Goal: Communication & Community: Participate in discussion

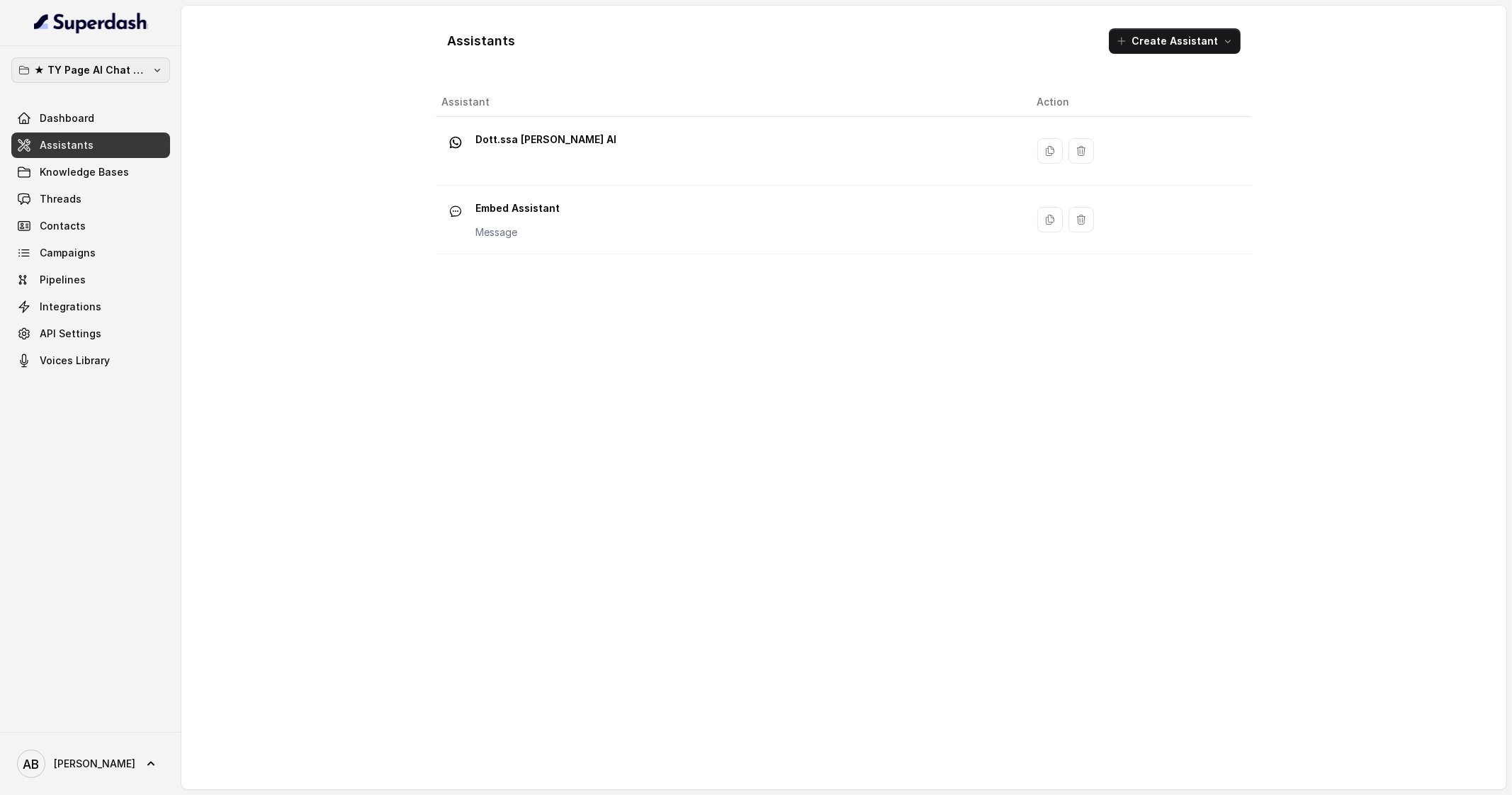
click at [138, 69] on p "★ TY Page AI Chat Workspace" at bounding box center [90, 70] width 114 height 17
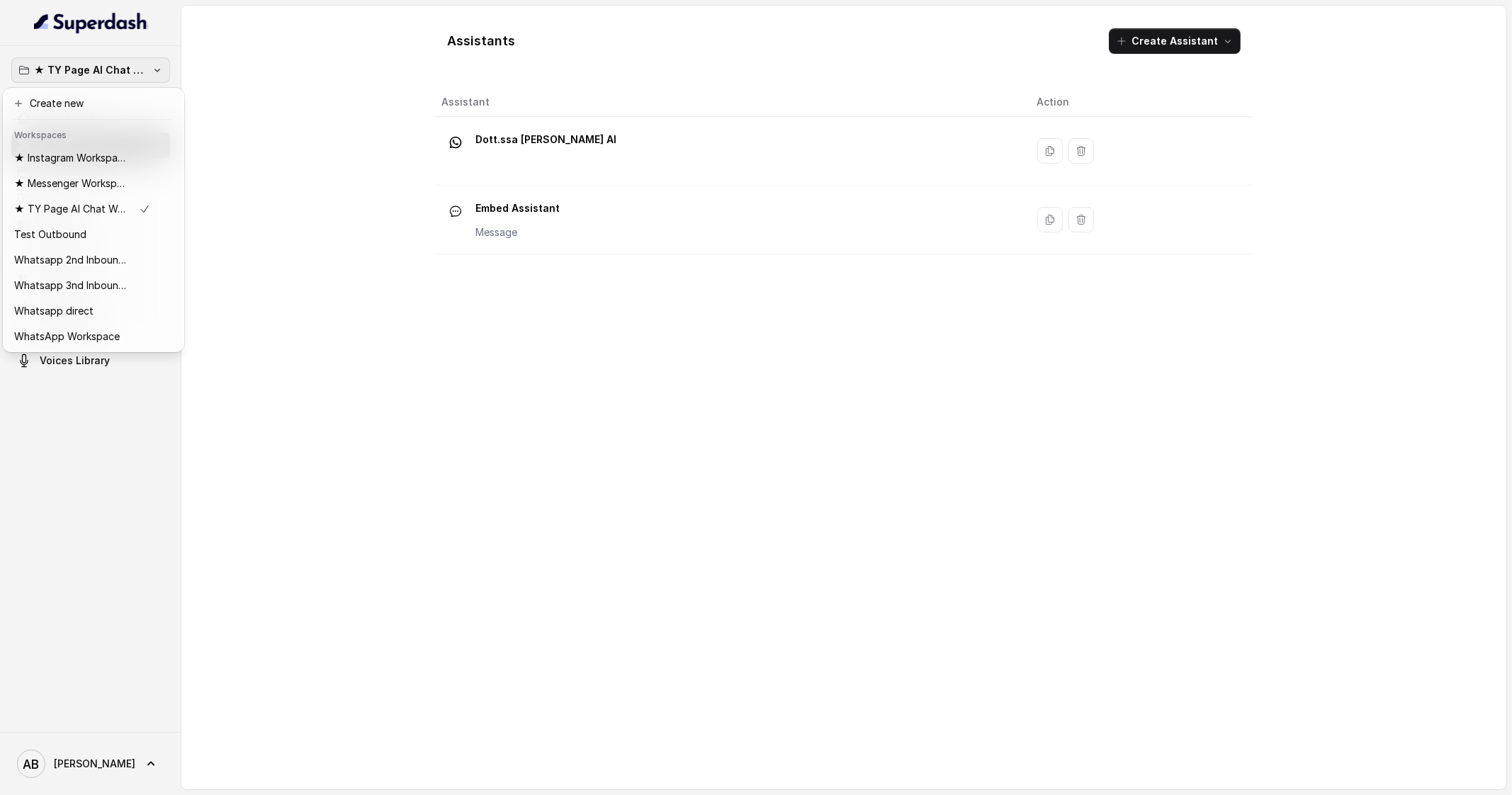
click at [138, 69] on p "★ TY Page AI Chat Workspace" at bounding box center [90, 70] width 114 height 17
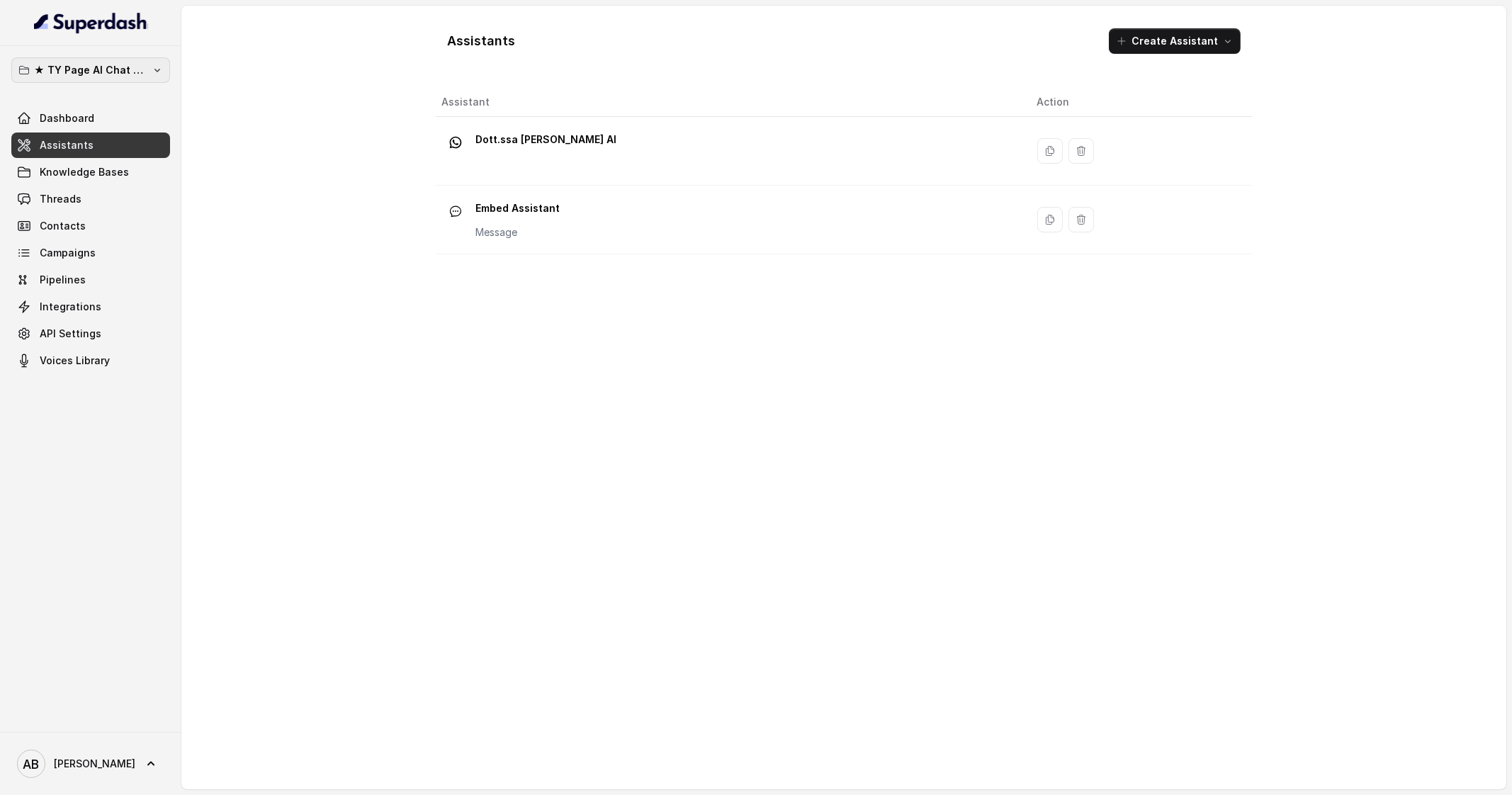
click at [138, 69] on p "★ TY Page AI Chat Workspace" at bounding box center [90, 70] width 114 height 17
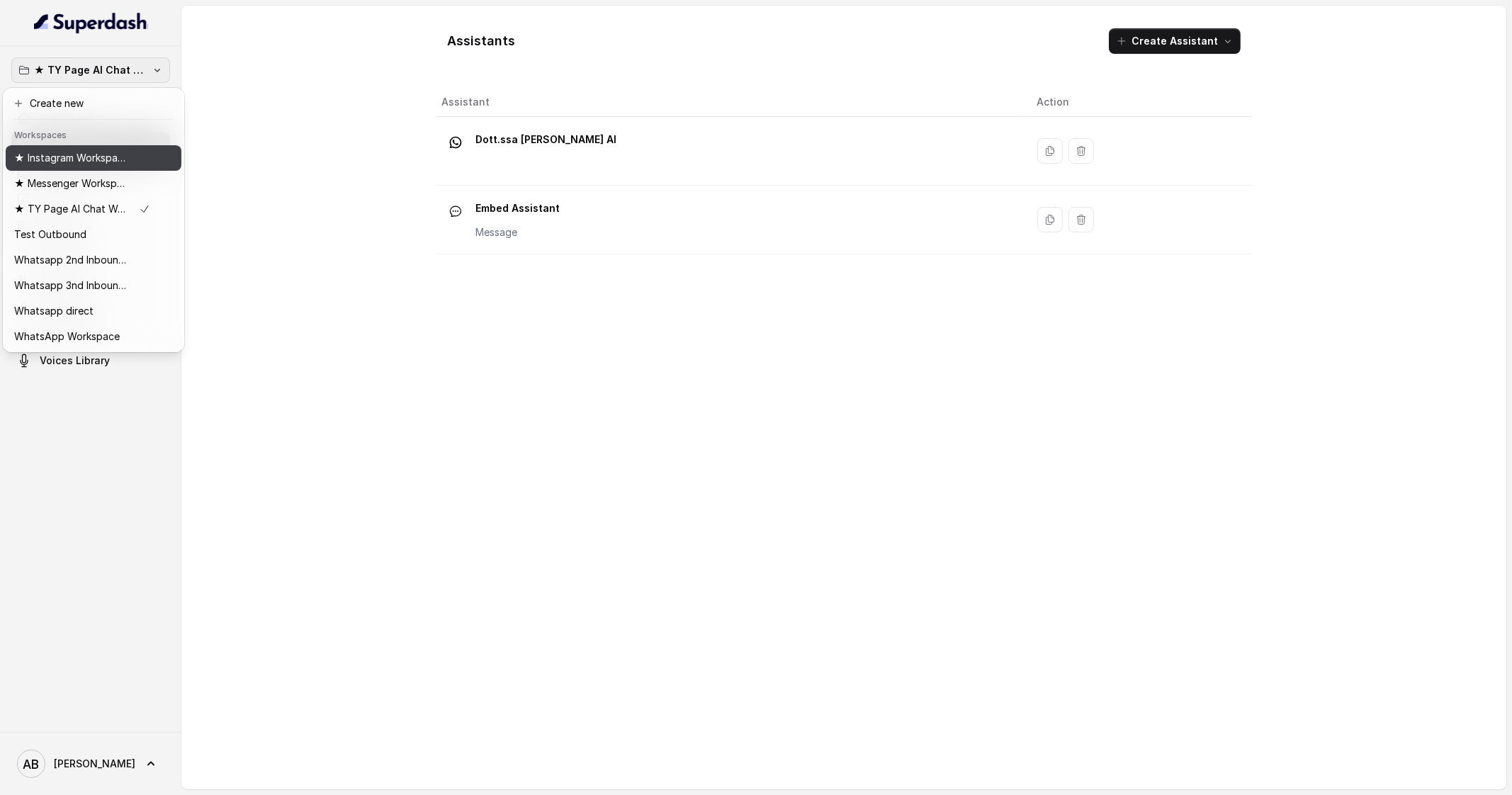
click at [69, 146] on button "★ Instagram Workspace" at bounding box center [94, 158] width 176 height 26
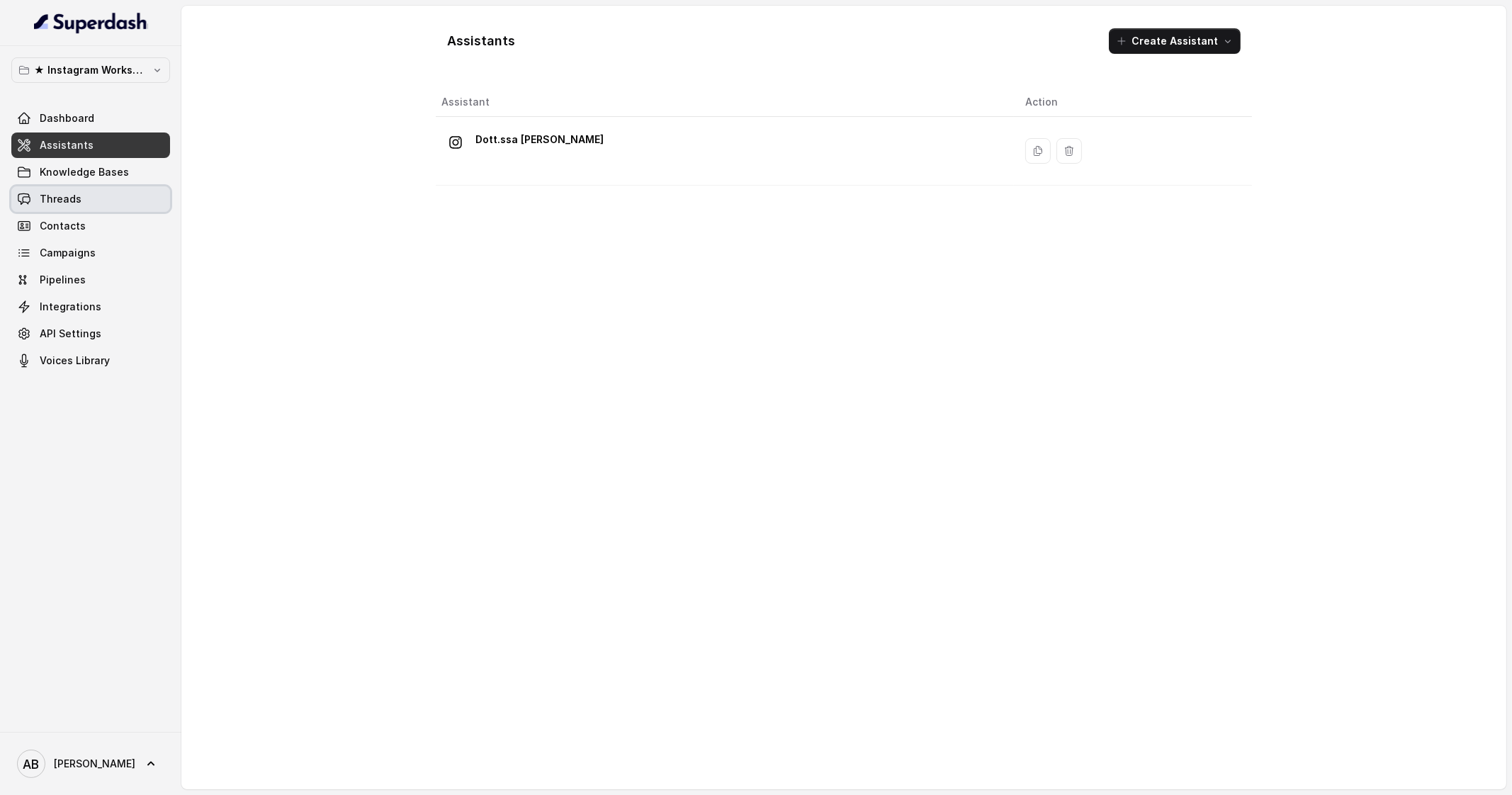
click at [77, 210] on link "Threads" at bounding box center [90, 199] width 159 height 26
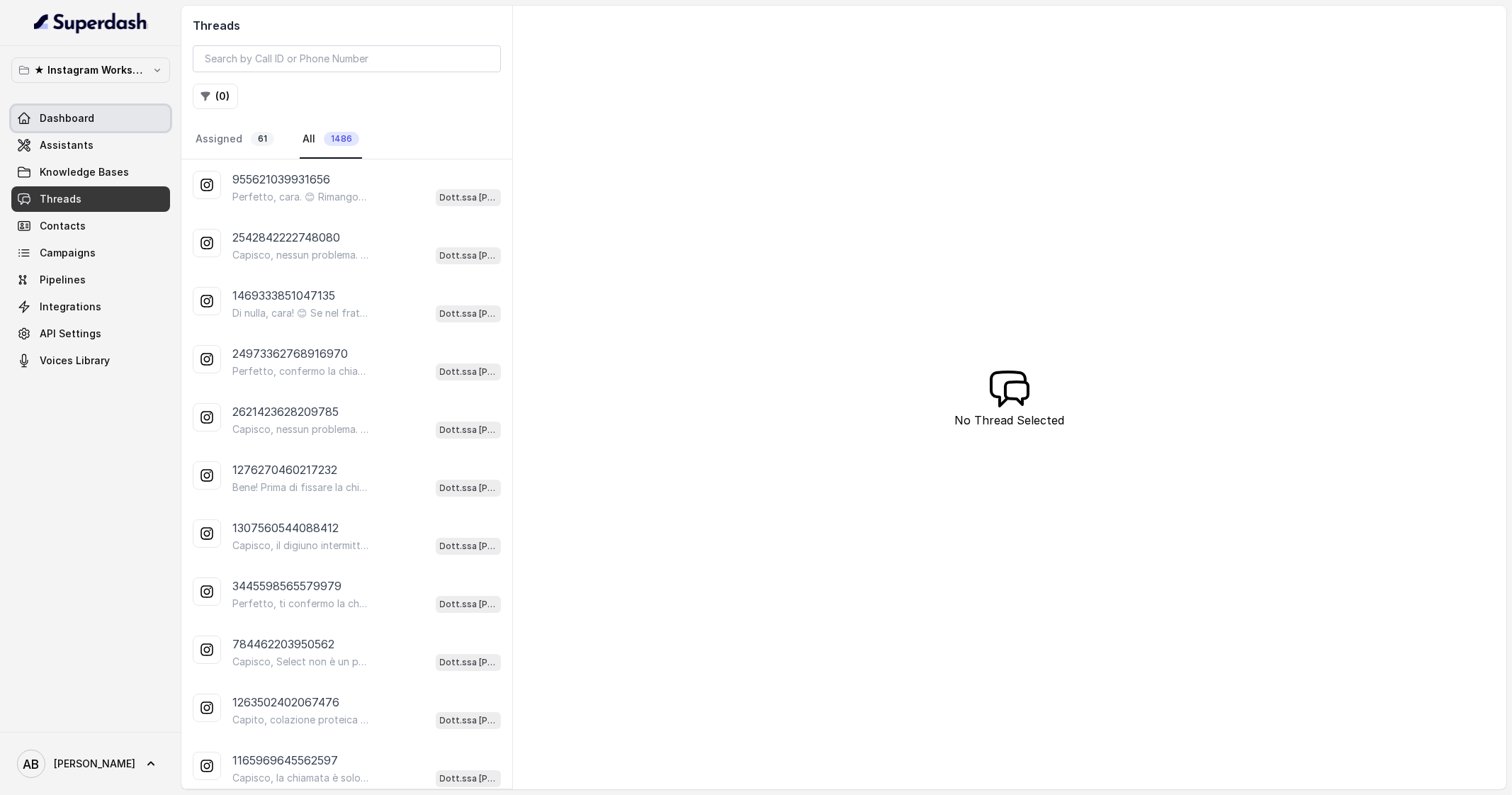
click at [90, 123] on span "Dashboard" at bounding box center [67, 118] width 54 height 14
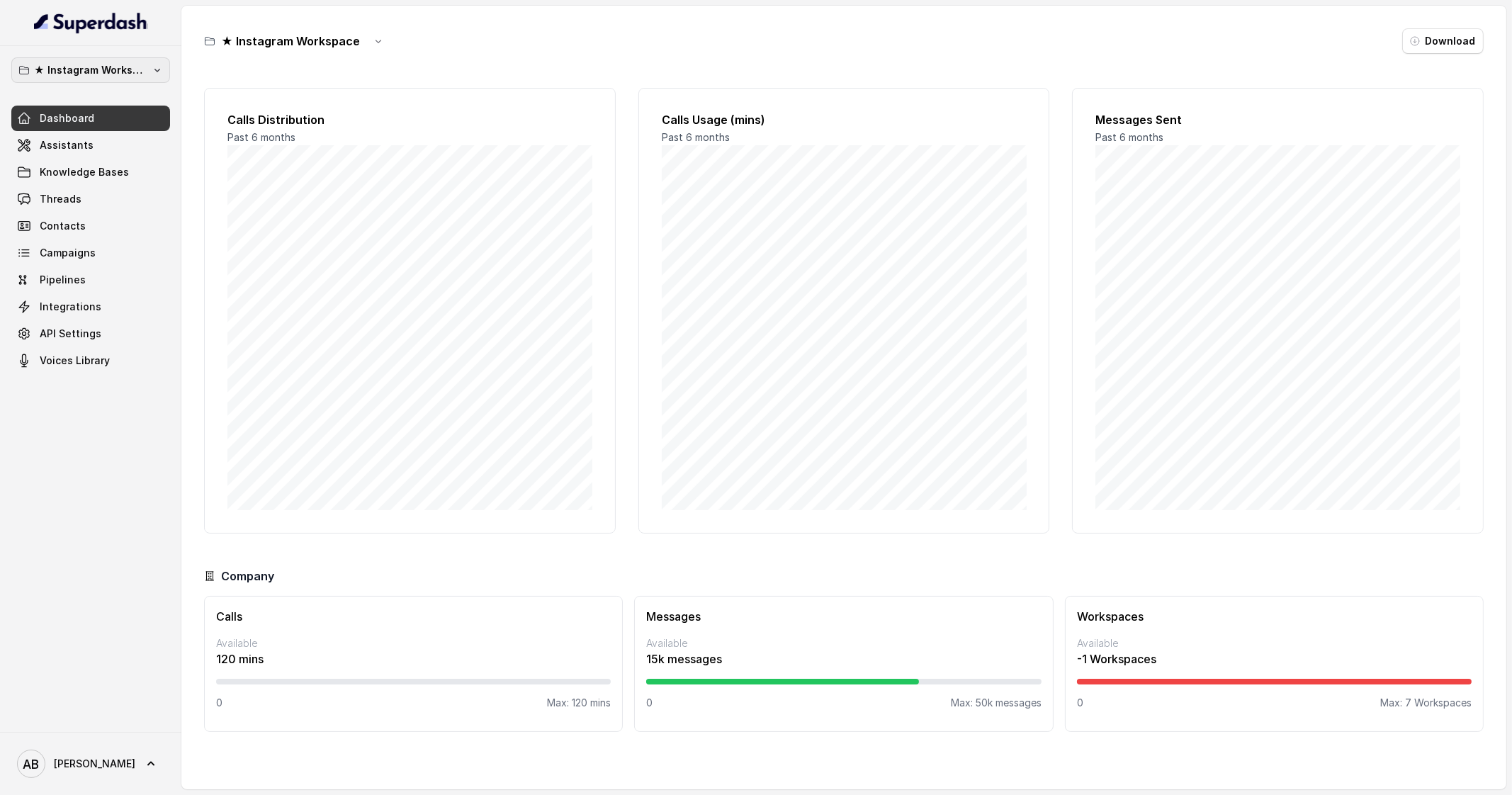
click at [137, 78] on p "★ Instagram Workspace" at bounding box center [90, 70] width 114 height 17
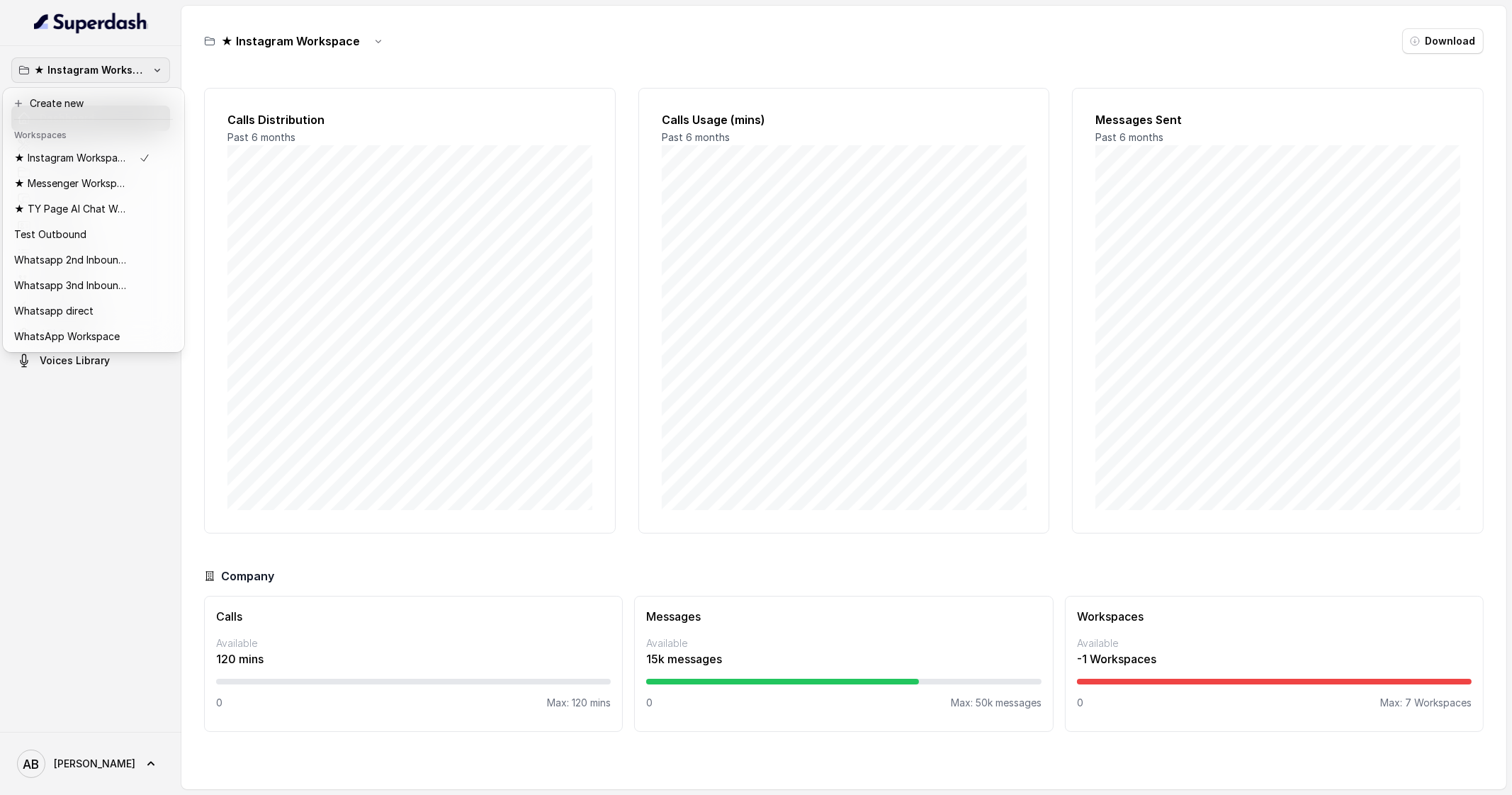
click at [137, 78] on p "★ Instagram Workspace" at bounding box center [90, 70] width 114 height 17
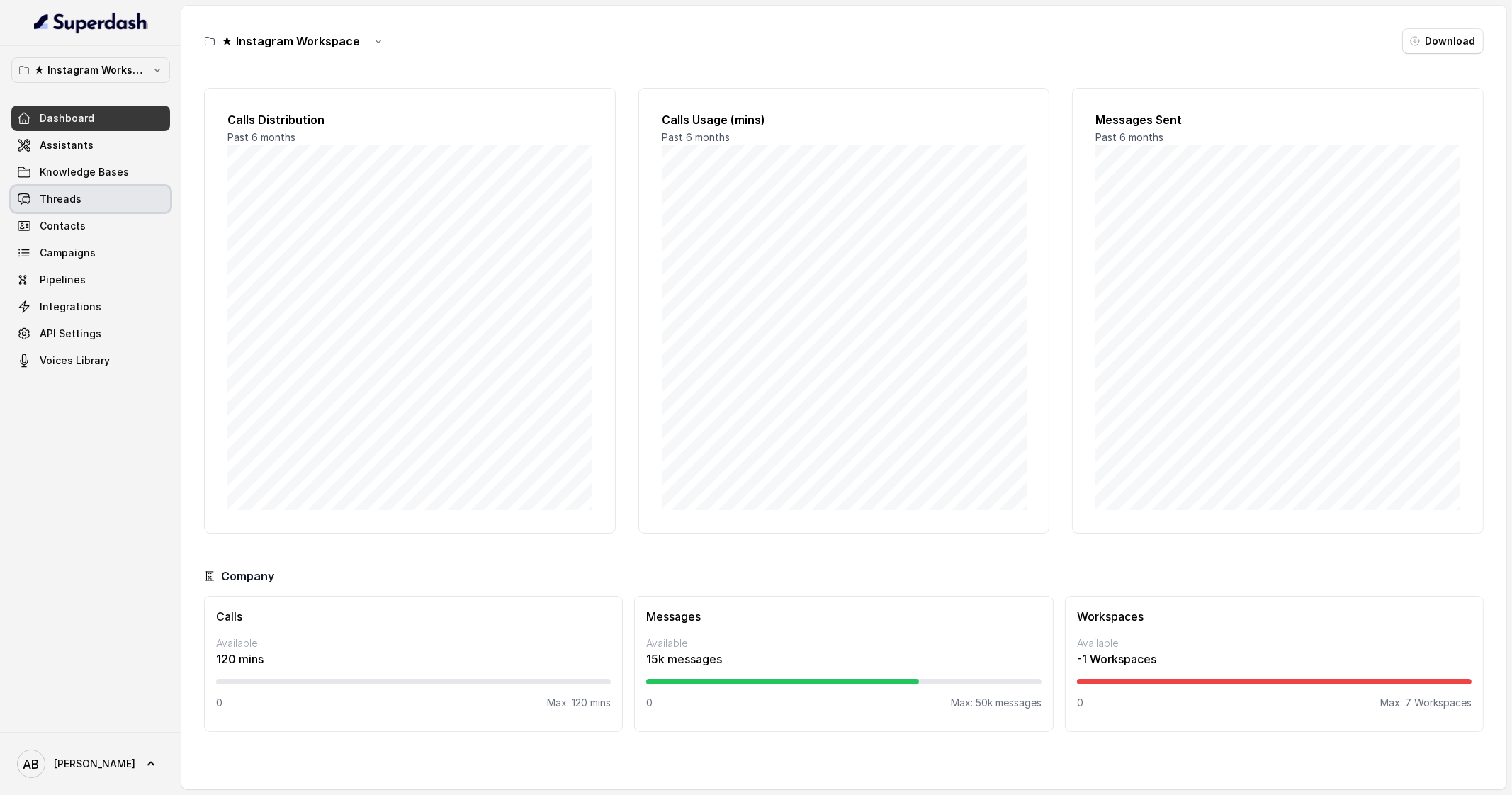
click at [74, 192] on span "Threads" at bounding box center [60, 198] width 42 height 14
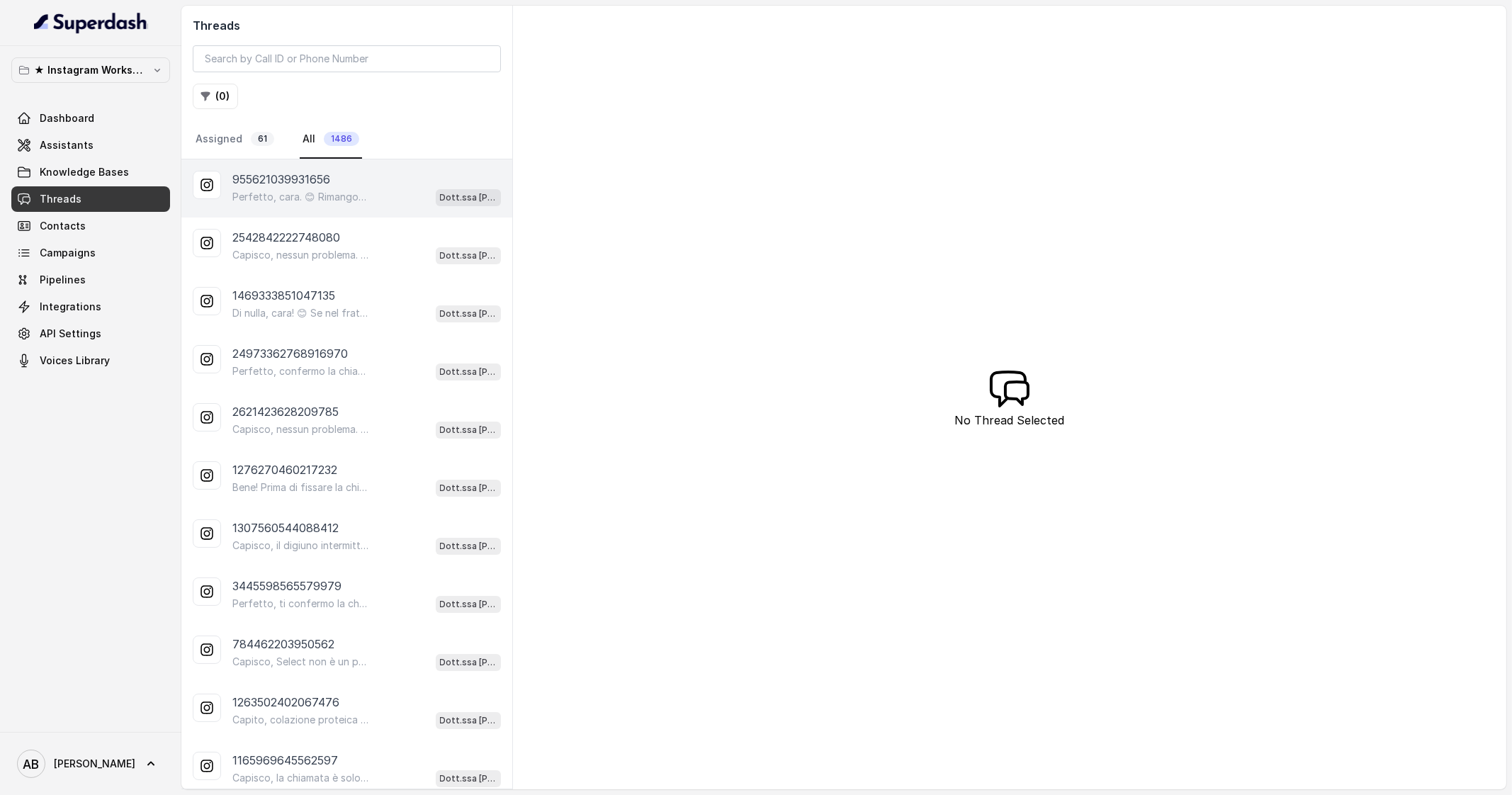
click at [353, 180] on div "955621039931656" at bounding box center [367, 179] width 268 height 17
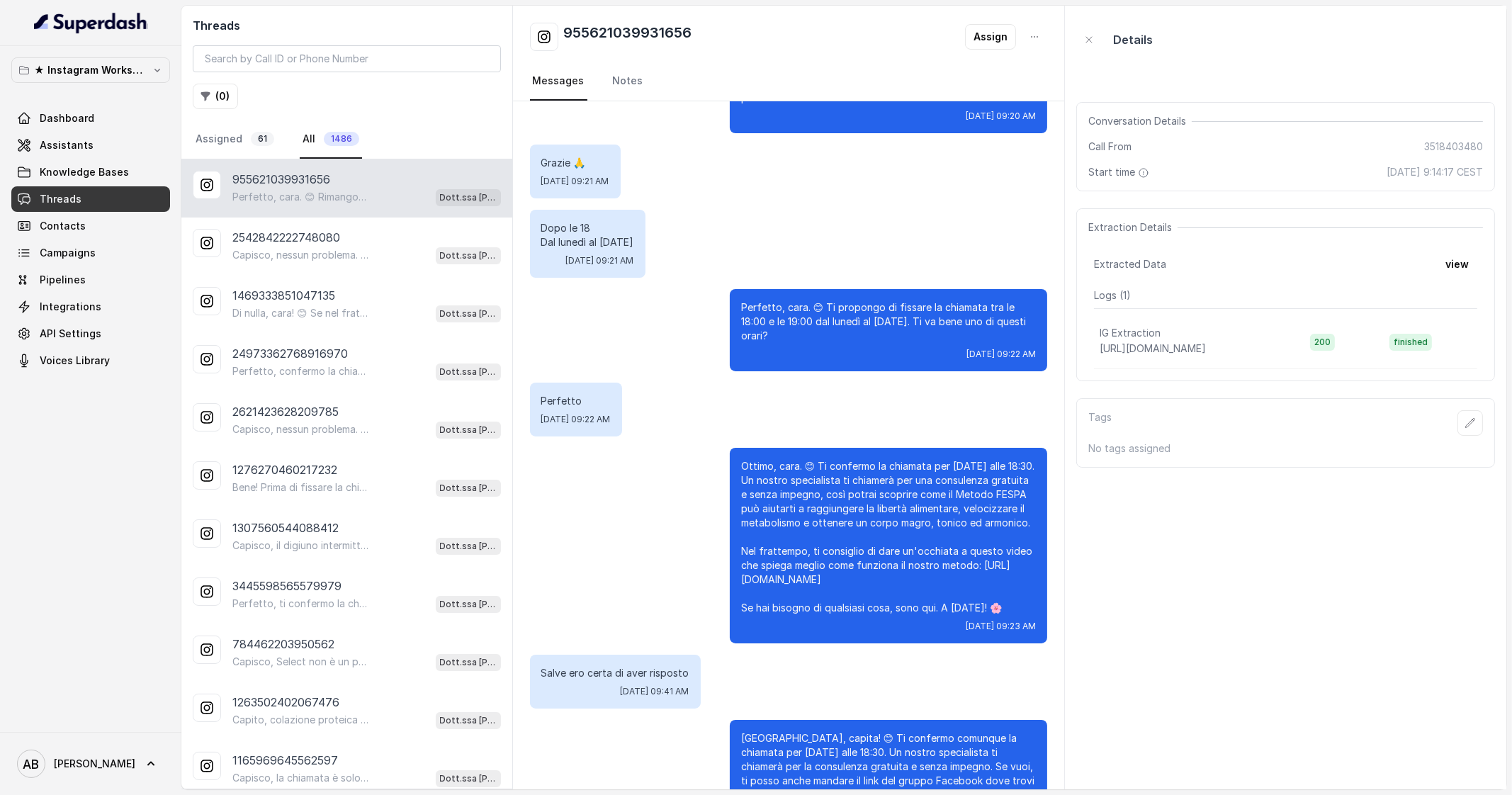
scroll to position [788, 0]
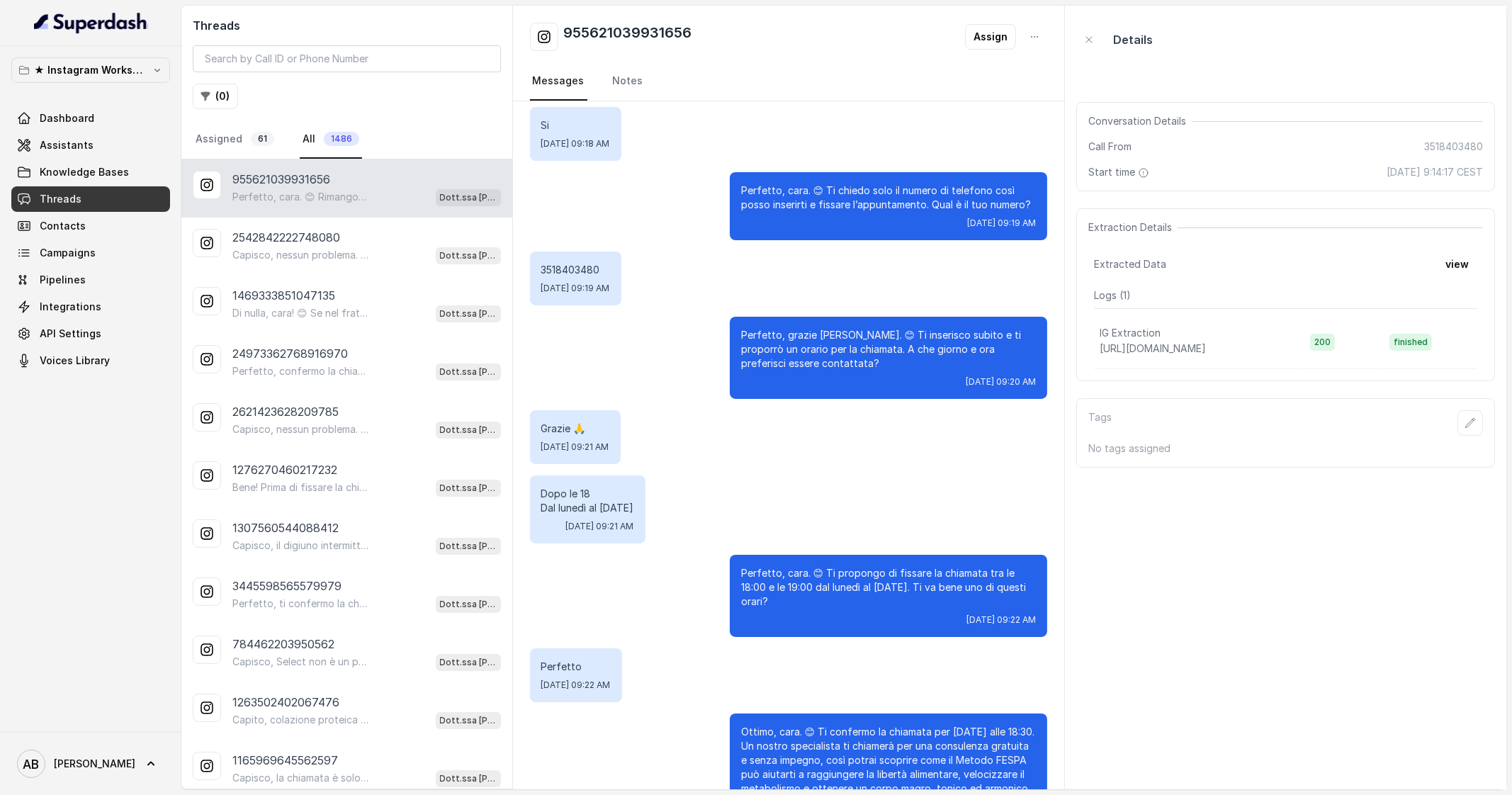
click at [559, 267] on p "3518403480" at bounding box center [576, 270] width 69 height 14
copy p "3518403480"
click at [340, 240] on p "2542842222748080" at bounding box center [286, 237] width 108 height 17
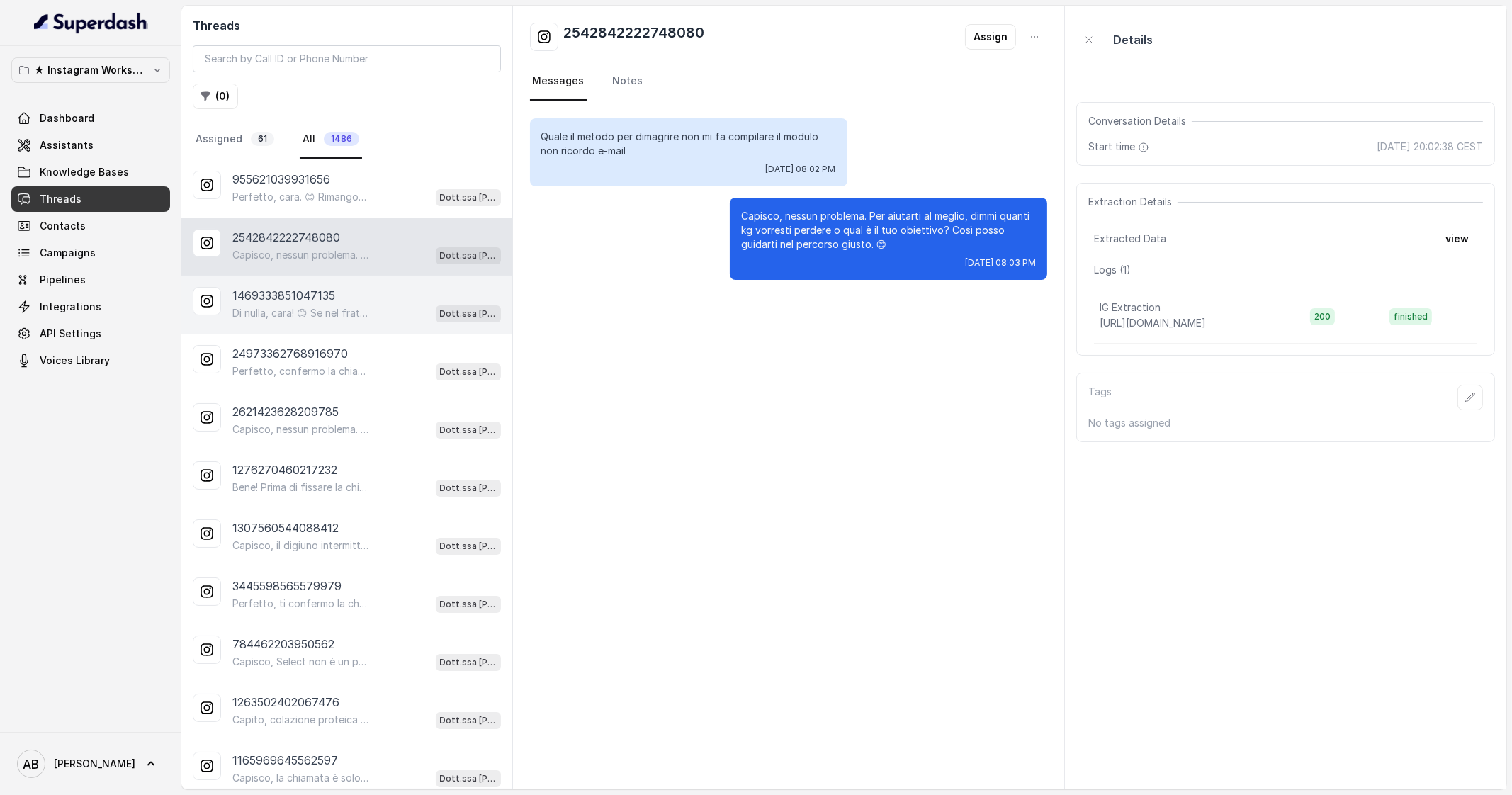
click at [322, 298] on p "1469333851047135" at bounding box center [284, 295] width 103 height 17
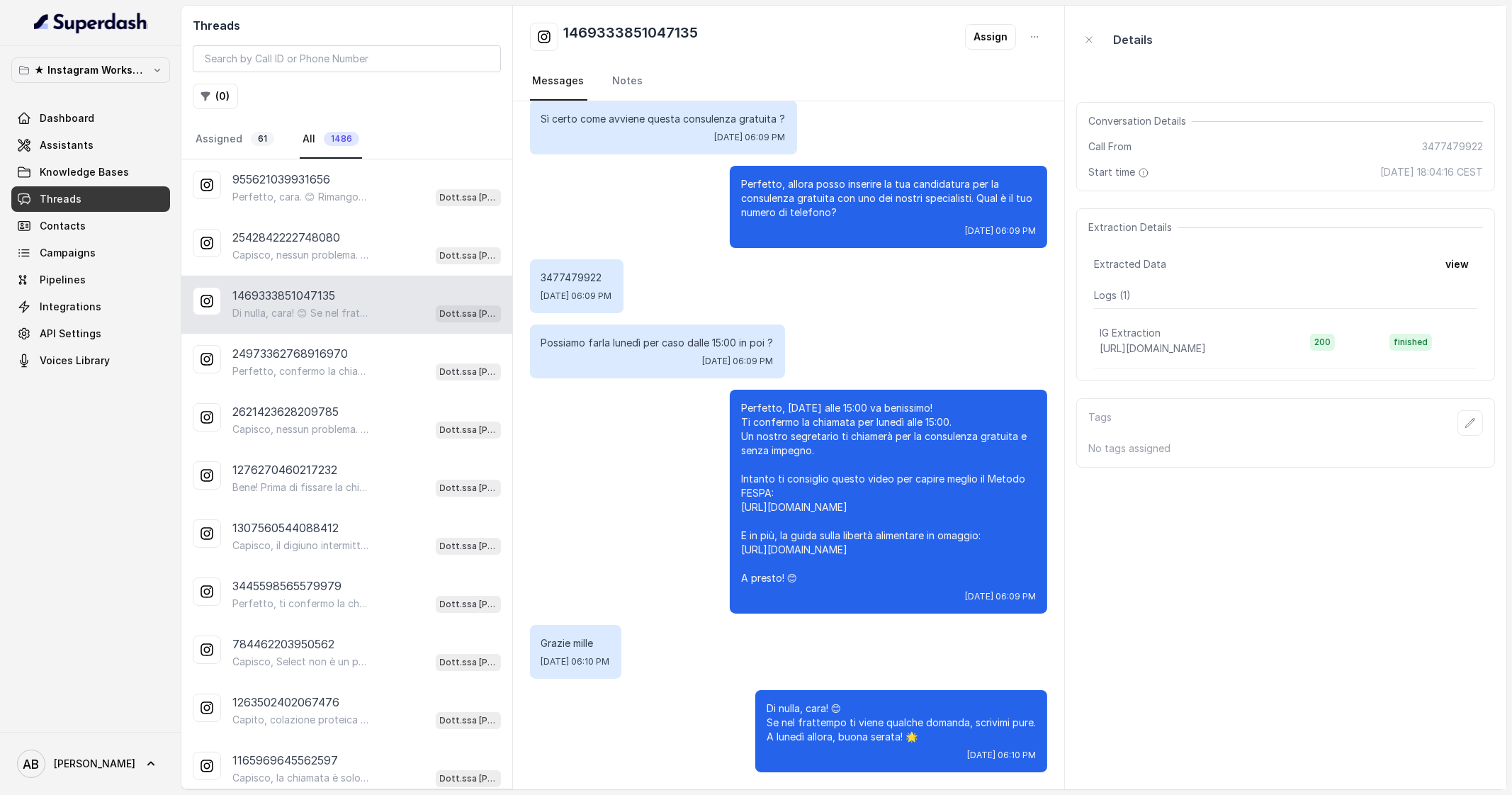
scroll to position [1278, 0]
click at [386, 362] on div "Perfetto, confermo la chiamata per [DATE] alle 10:00! Un nostro segretario ti c…" at bounding box center [367, 371] width 268 height 18
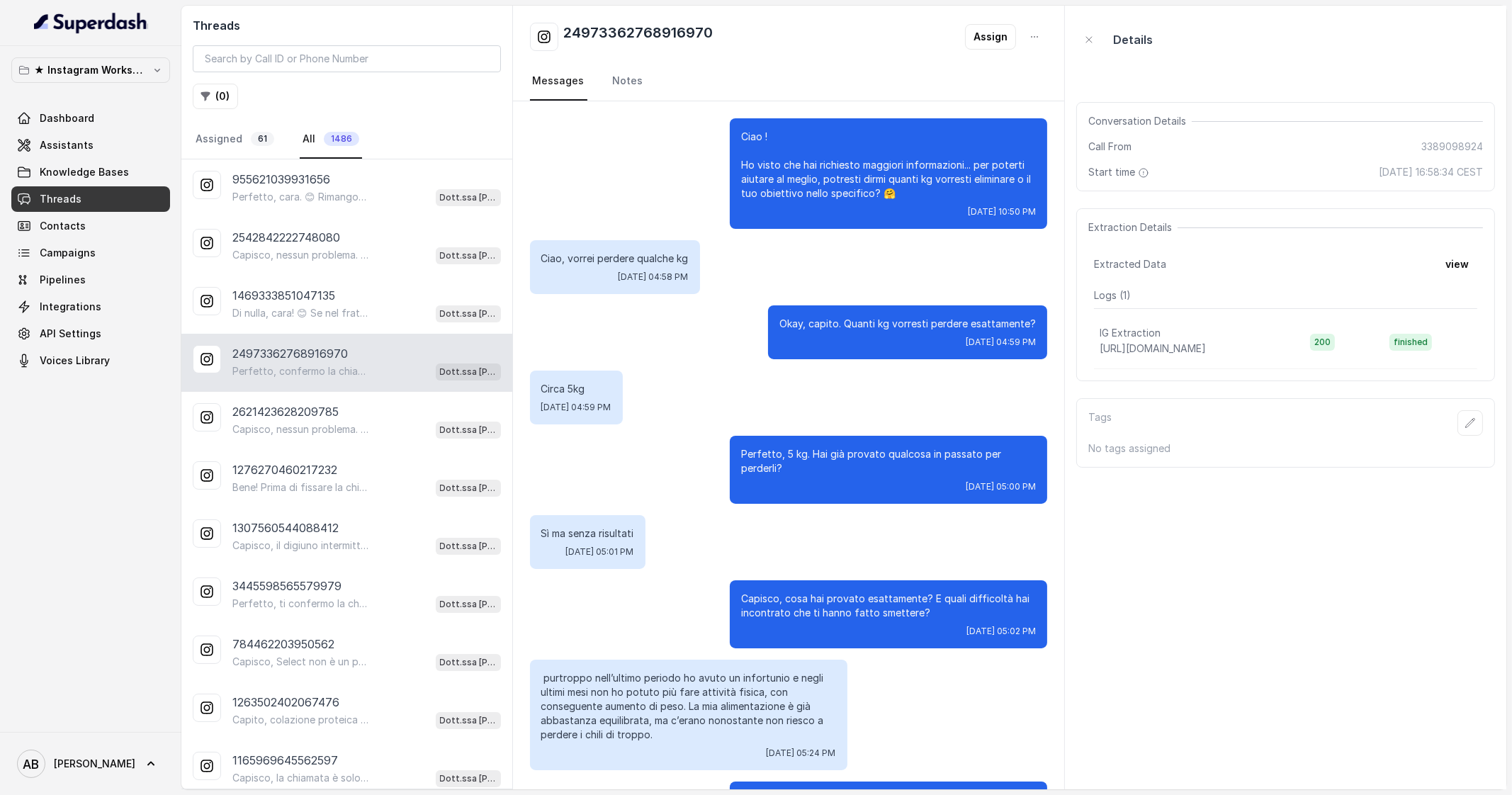
scroll to position [794, 0]
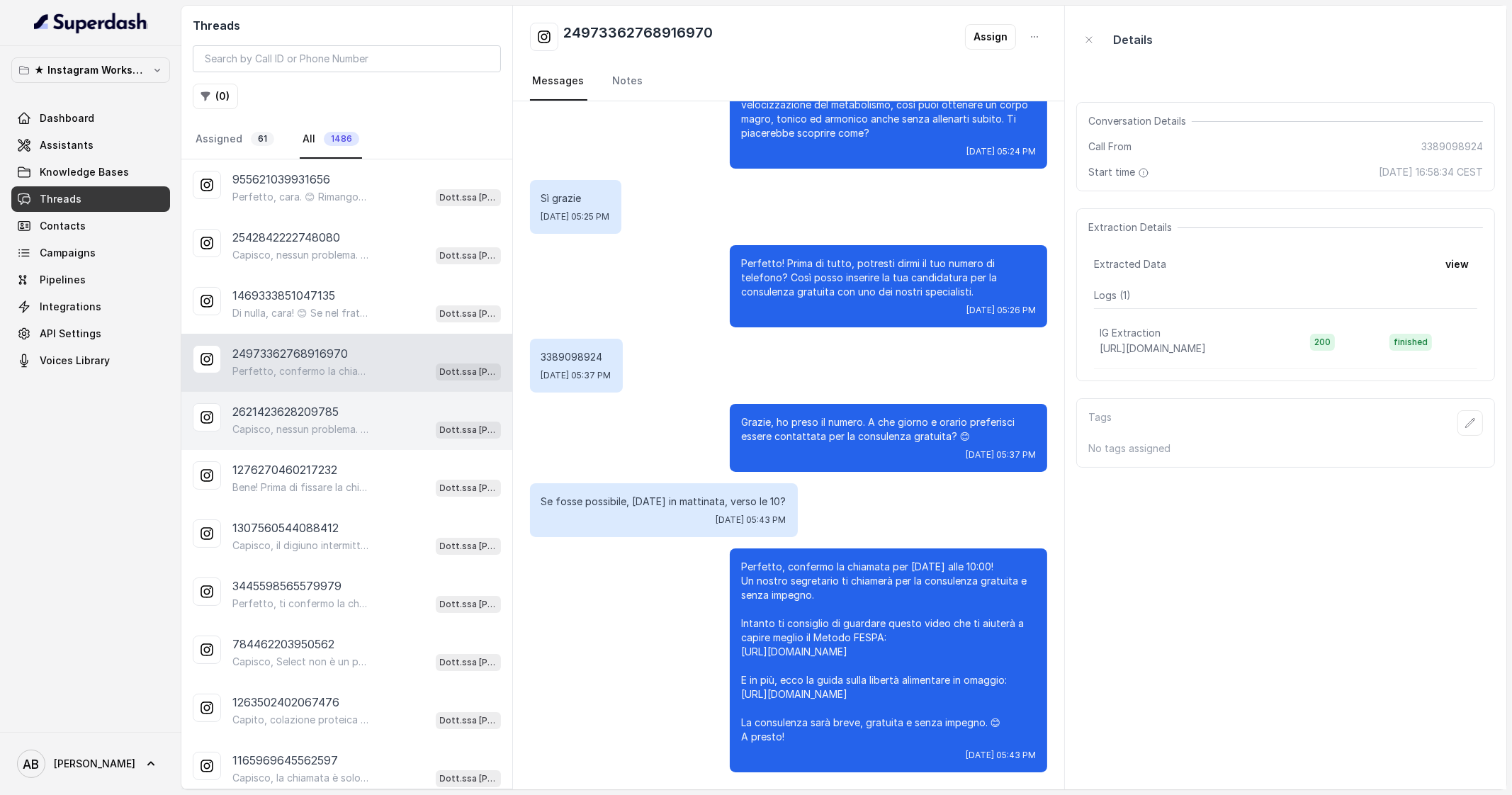
click at [406, 411] on div "2621423628209785" at bounding box center [367, 411] width 268 height 17
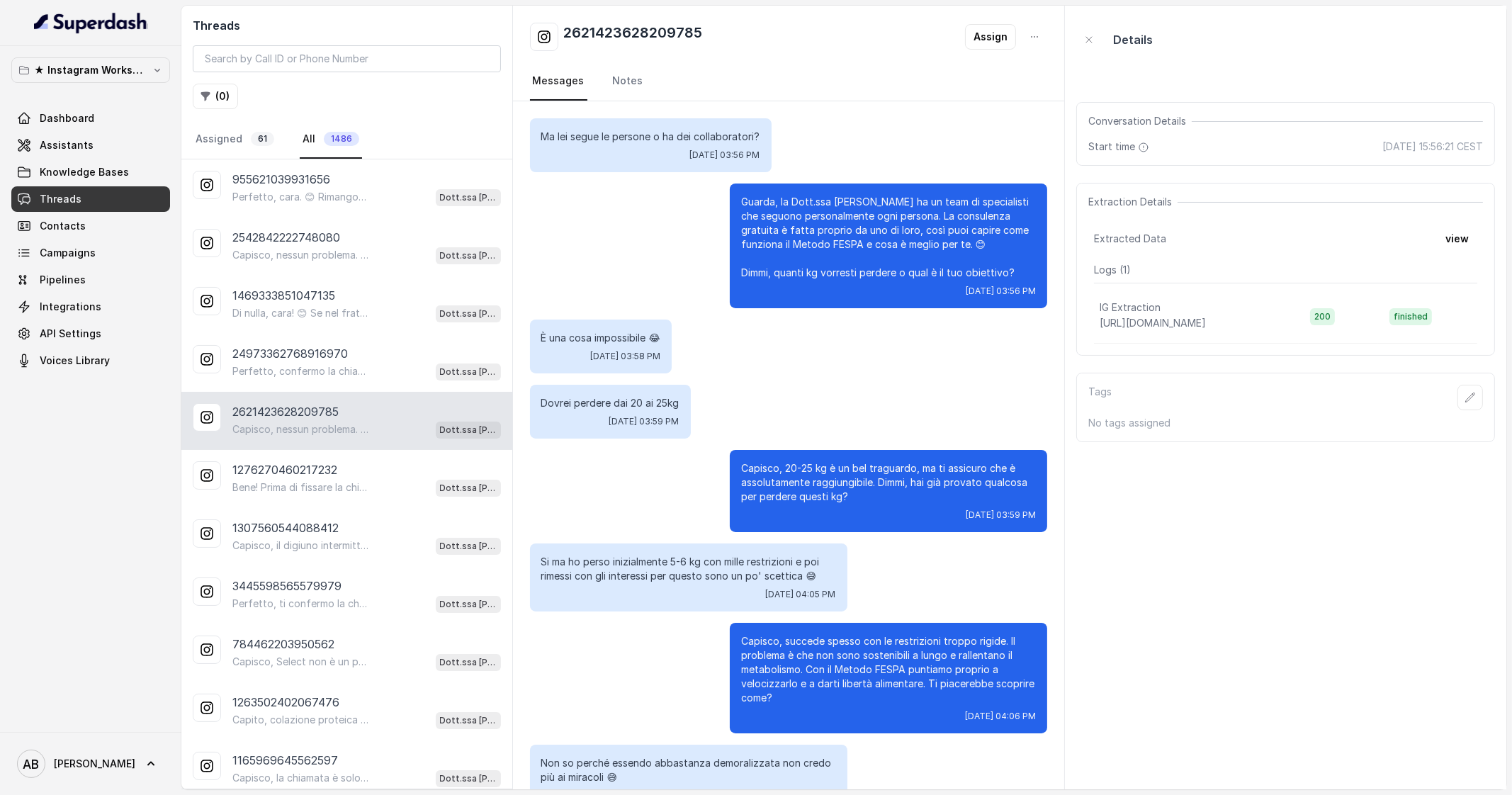
scroll to position [958, 0]
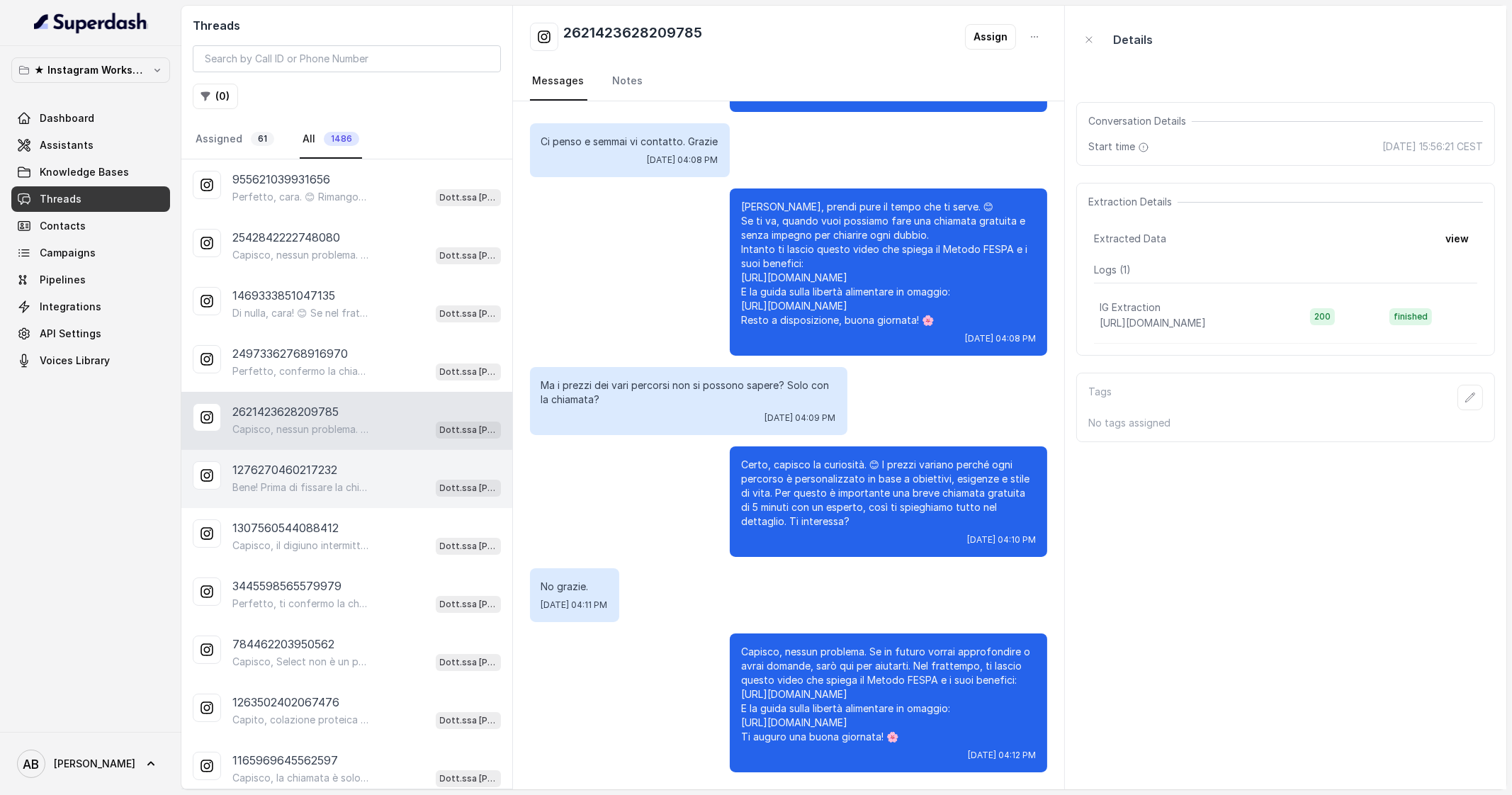
click at [401, 482] on div "Bene! Prima di fissare la chiamata, potresti dirmi il tuo numero di telefono? C…" at bounding box center [367, 487] width 268 height 18
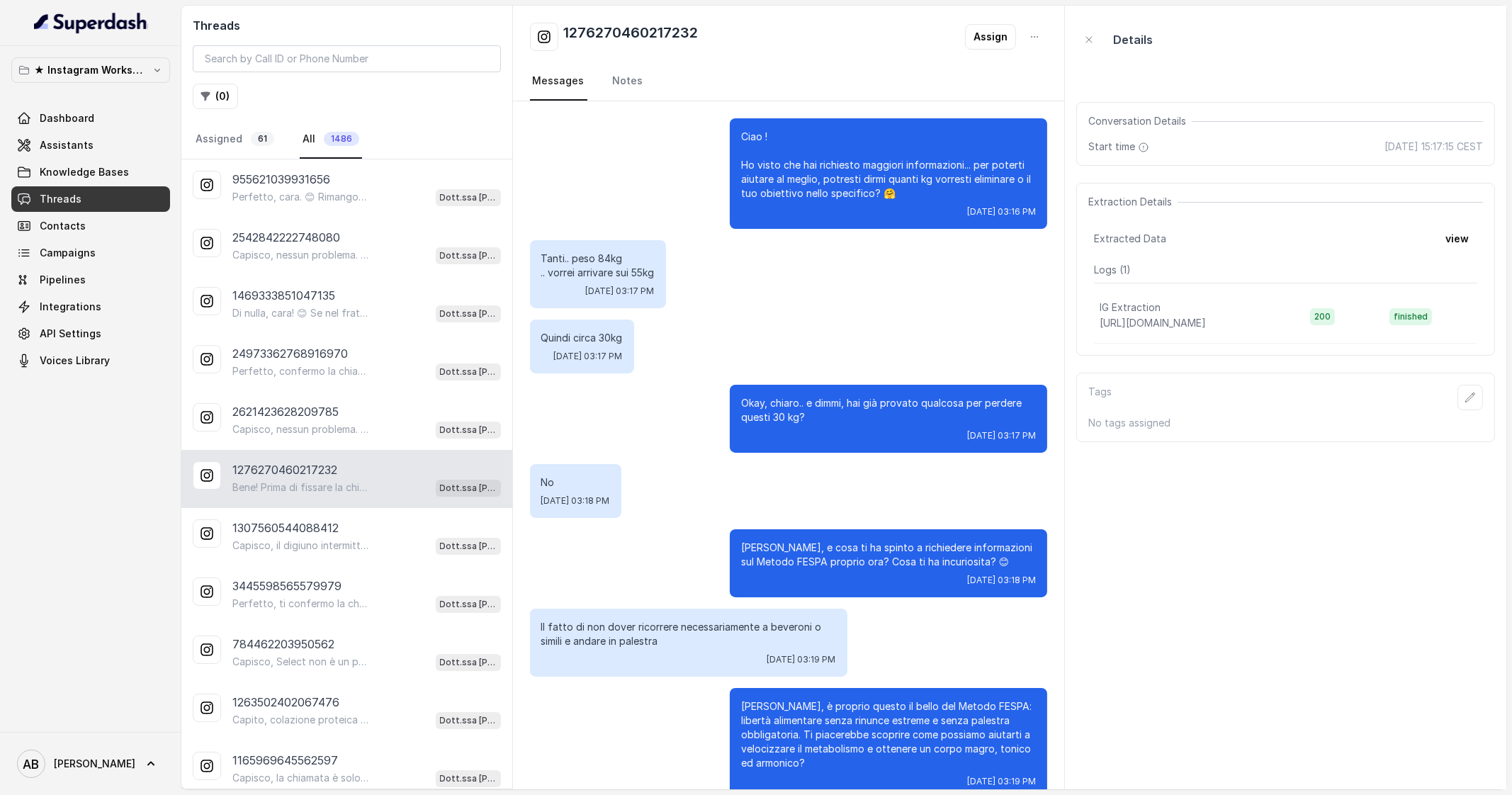
scroll to position [357, 0]
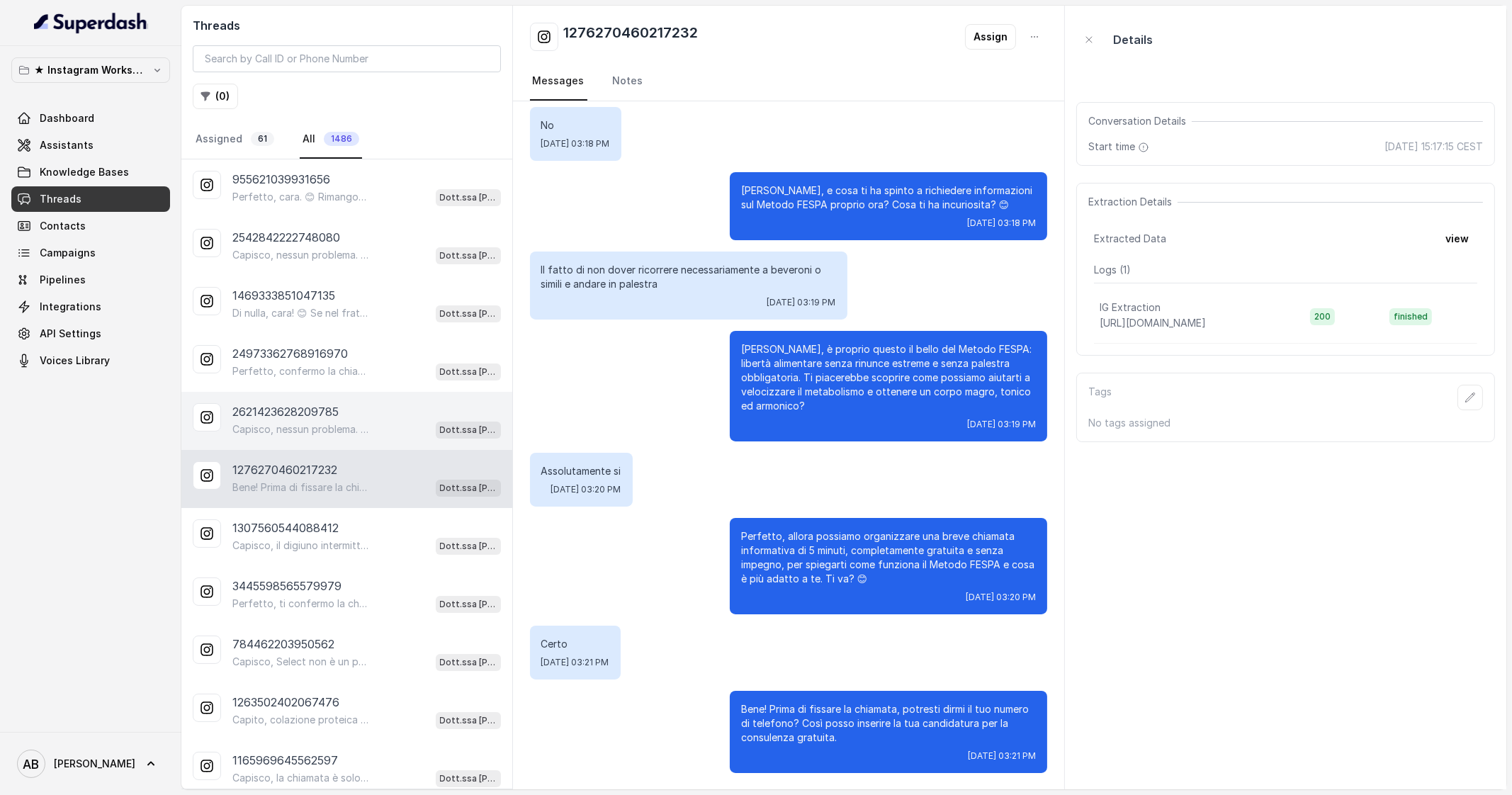
click at [381, 437] on div "2621423628209785 Capisco, nessun problema. Se in futuro vorrai approfondire o a…" at bounding box center [346, 421] width 331 height 58
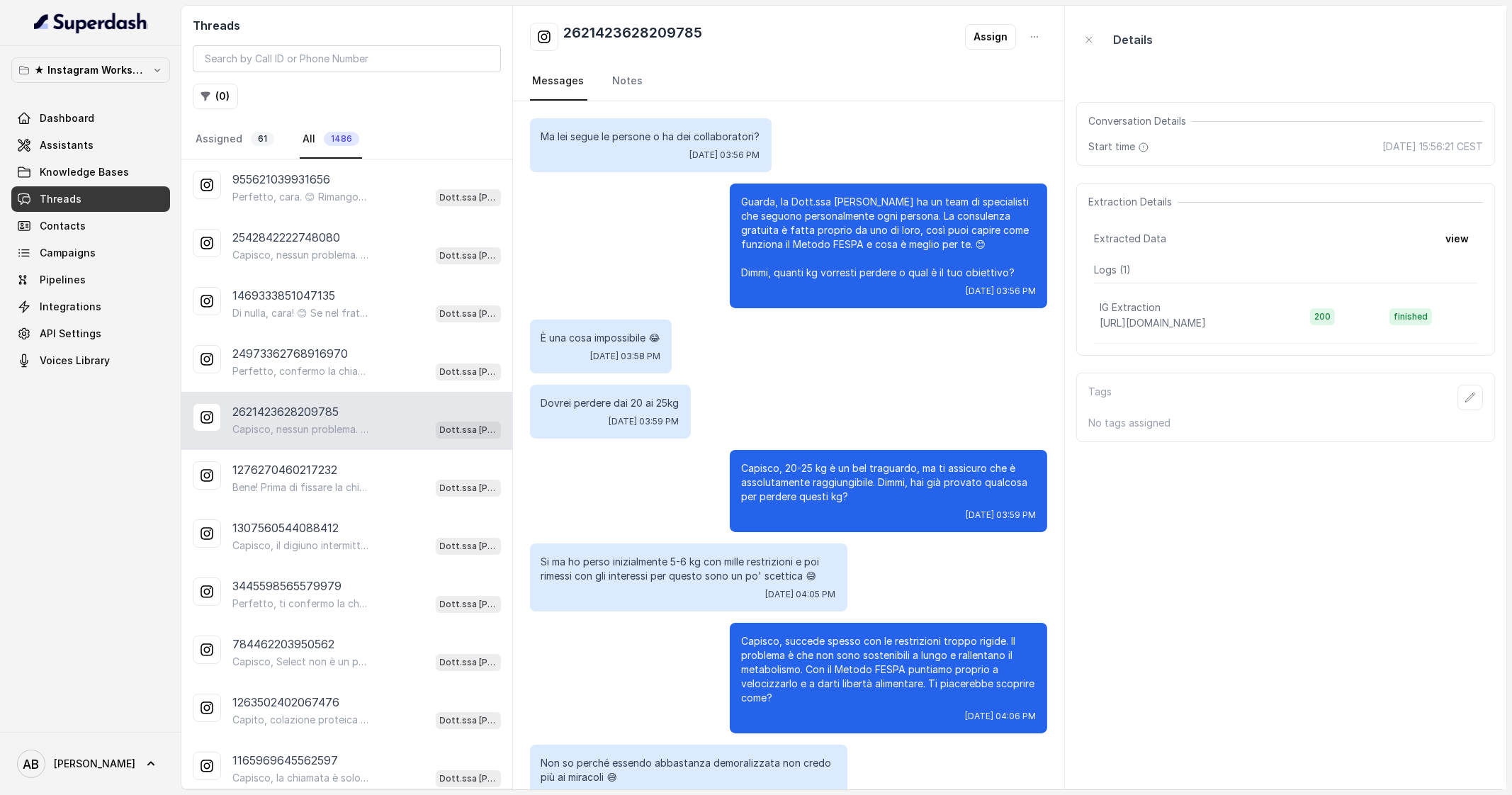
scroll to position [958, 0]
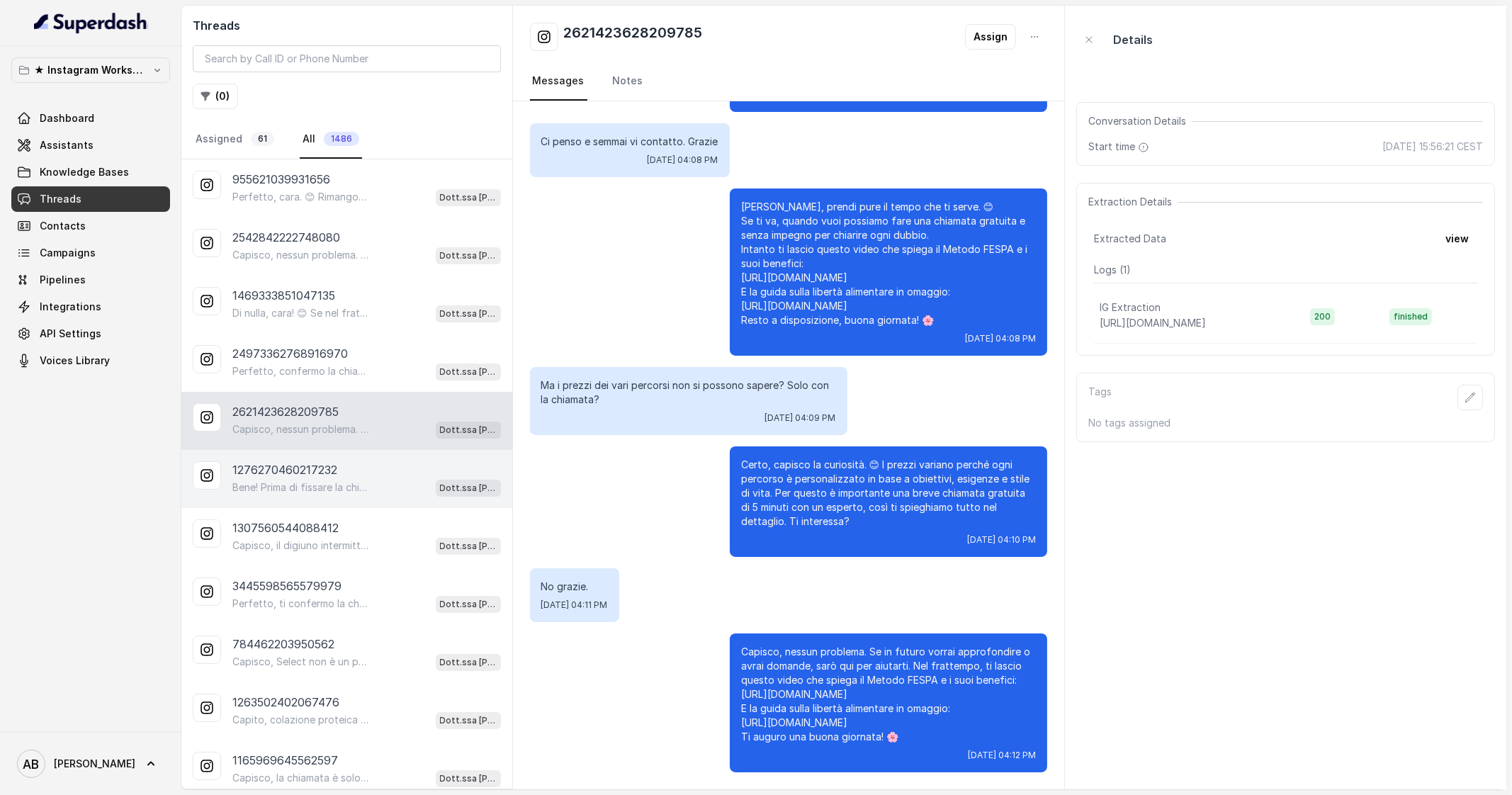
click at [381, 469] on div "1276270460217232" at bounding box center [367, 470] width 268 height 17
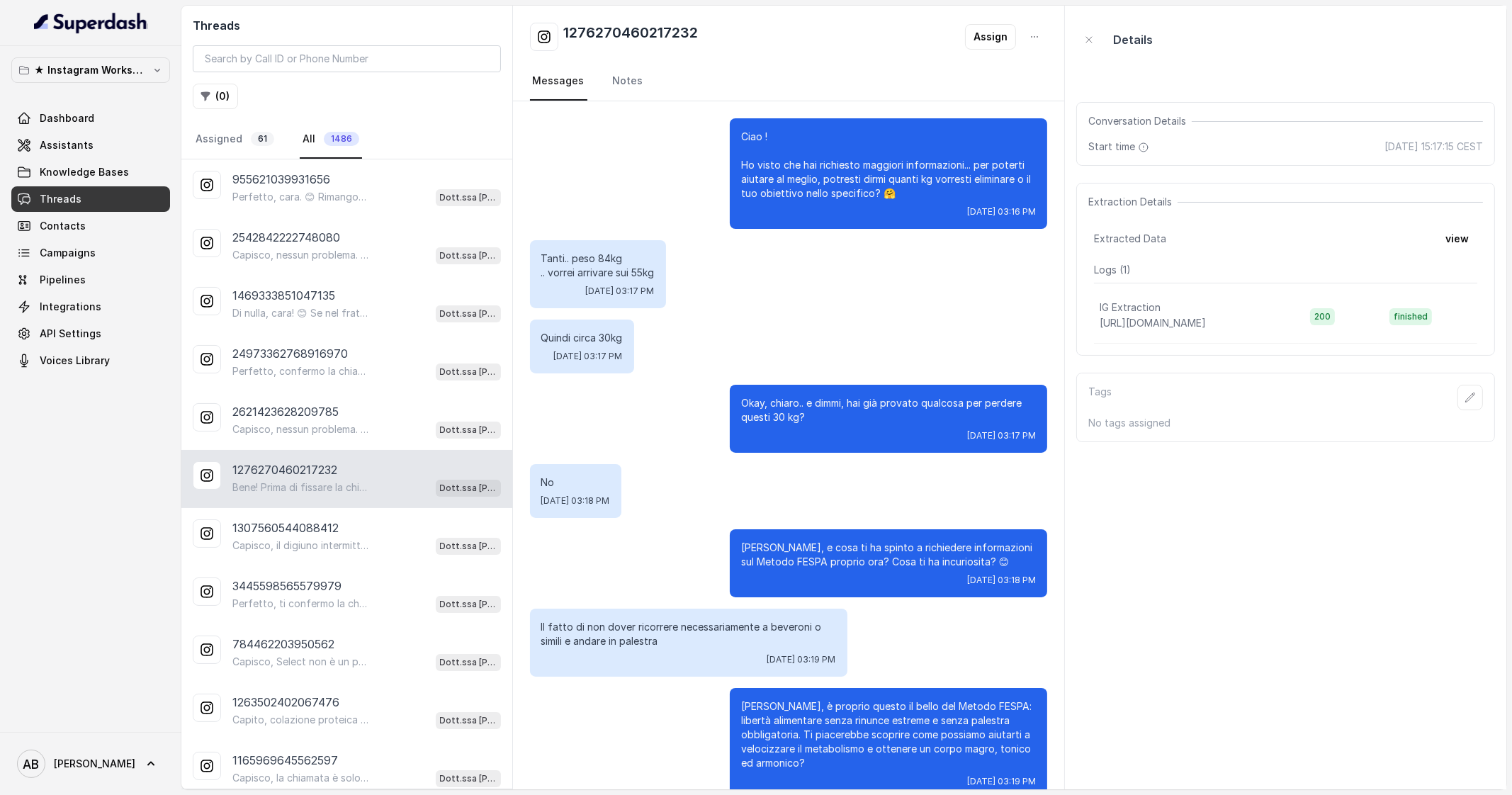
scroll to position [357, 0]
